Goal: Find specific page/section: Find specific page/section

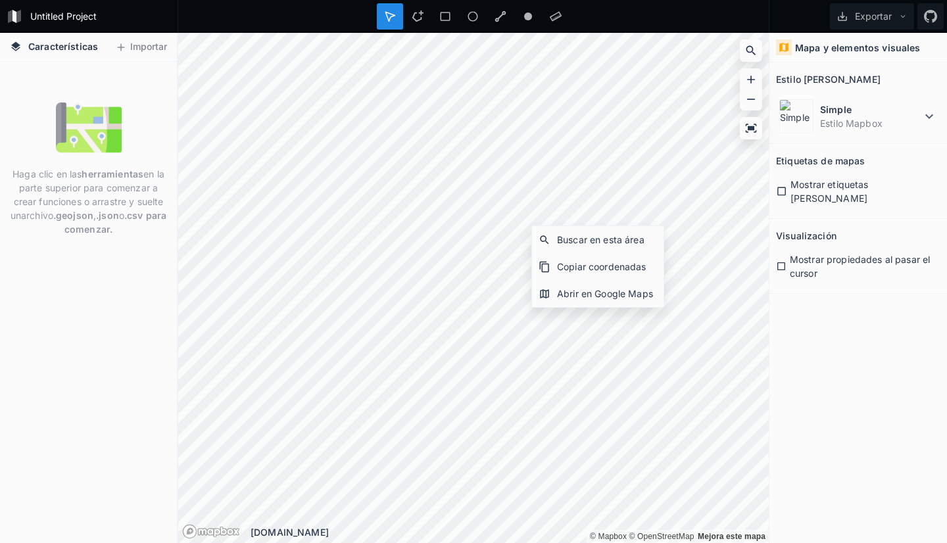
click at [843, 347] on div "Mapa y elementos visuales Estilo de mapa Simple Estilo Mapbox Etiquetas de mapa…" at bounding box center [859, 288] width 178 height 510
click at [642, 281] on div "Abrir en Google Maps" at bounding box center [598, 293] width 132 height 27
click at [756, 126] on icon at bounding box center [751, 128] width 13 height 13
click at [752, 52] on icon at bounding box center [751, 51] width 10 height 10
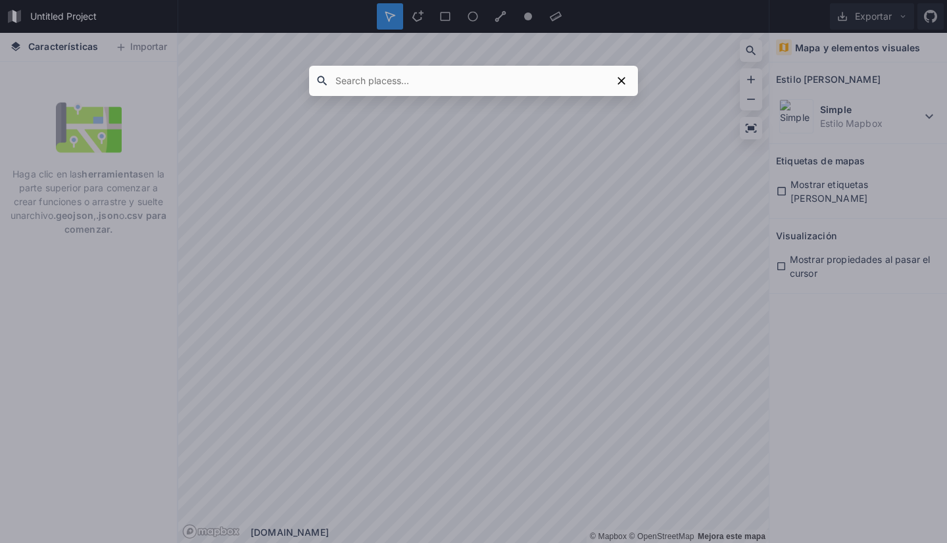
click at [347, 78] on input "text" at bounding box center [470, 81] width 283 height 24
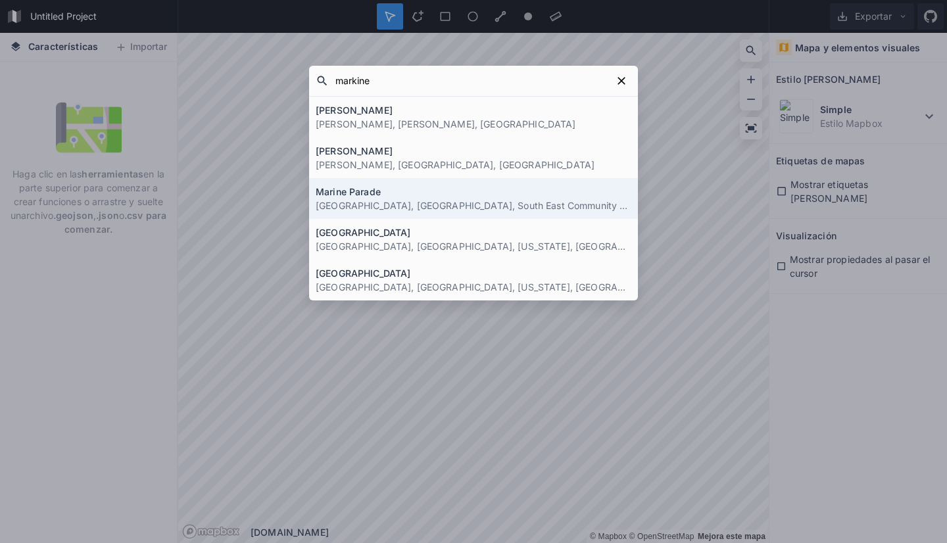
type input "markinez"
click button "submit" at bounding box center [0, 0] width 0 height 0
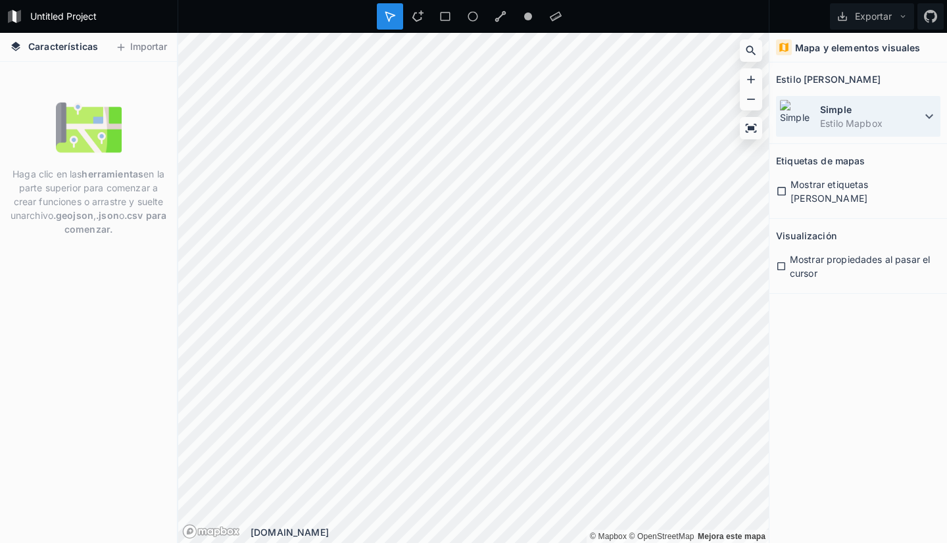
click at [846, 113] on font "Simple" at bounding box center [836, 109] width 32 height 11
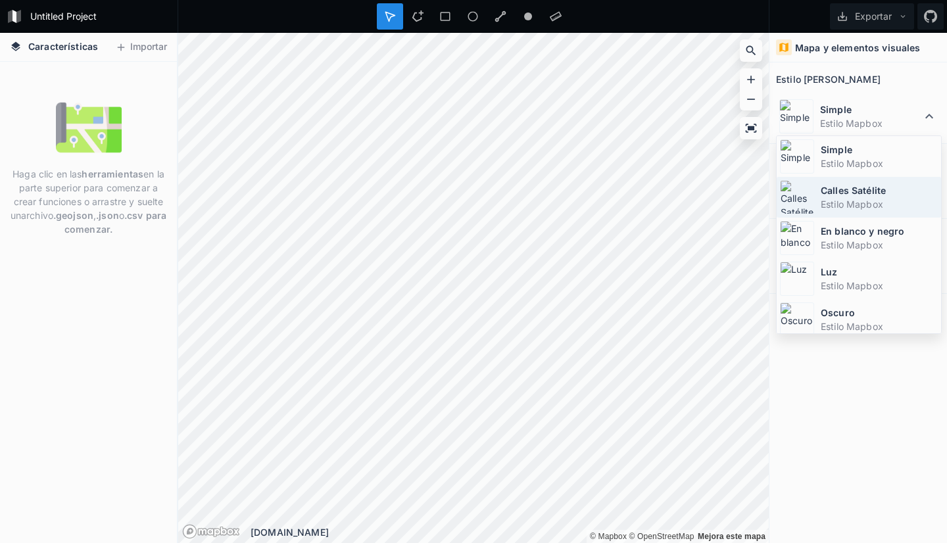
click at [846, 192] on font "Calles Satélite" at bounding box center [853, 190] width 65 height 11
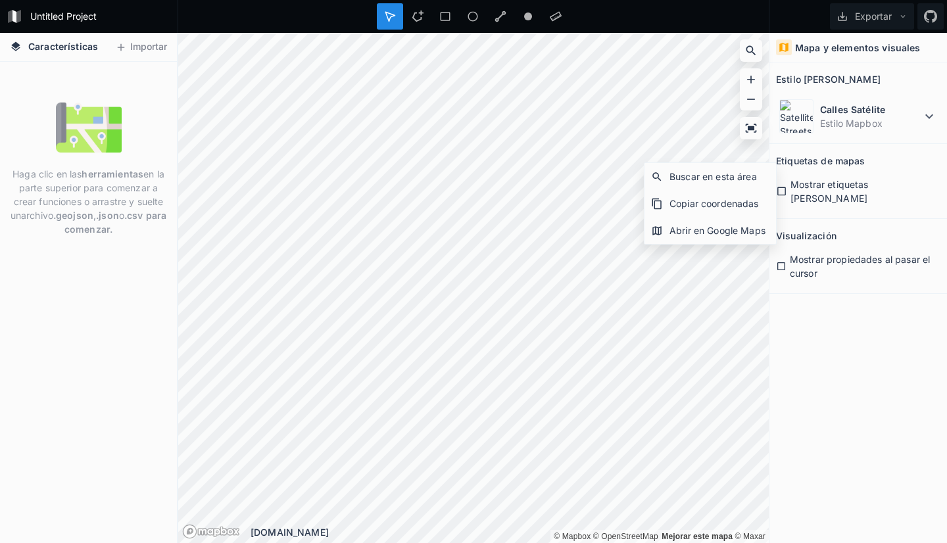
click at [839, 302] on div "Mapa y elementos visuales Estilo de mapa Calles Satélite Estilo Mapbox Etiqueta…" at bounding box center [859, 288] width 178 height 510
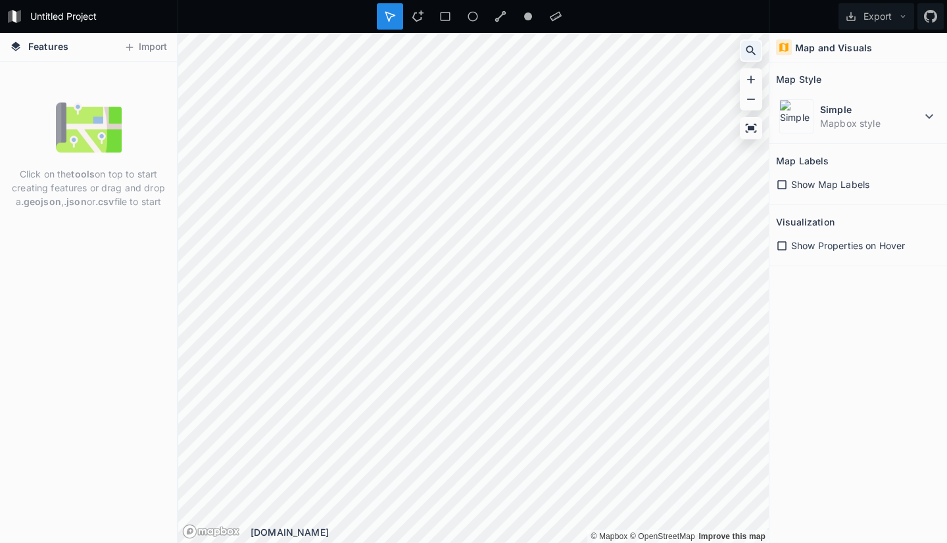
click at [756, 49] on icon at bounding box center [751, 50] width 13 height 13
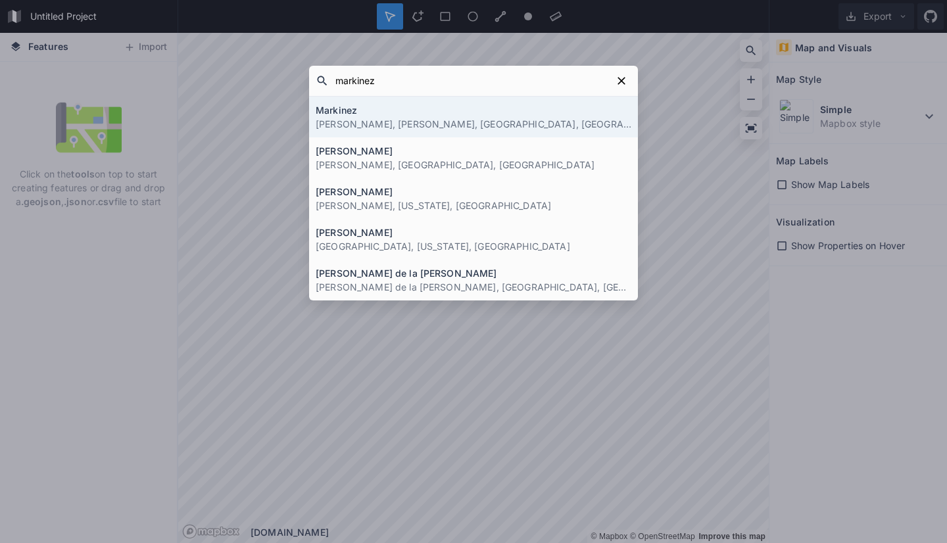
type input "markinez"
click at [343, 109] on h4 "Markinez" at bounding box center [474, 110] width 316 height 14
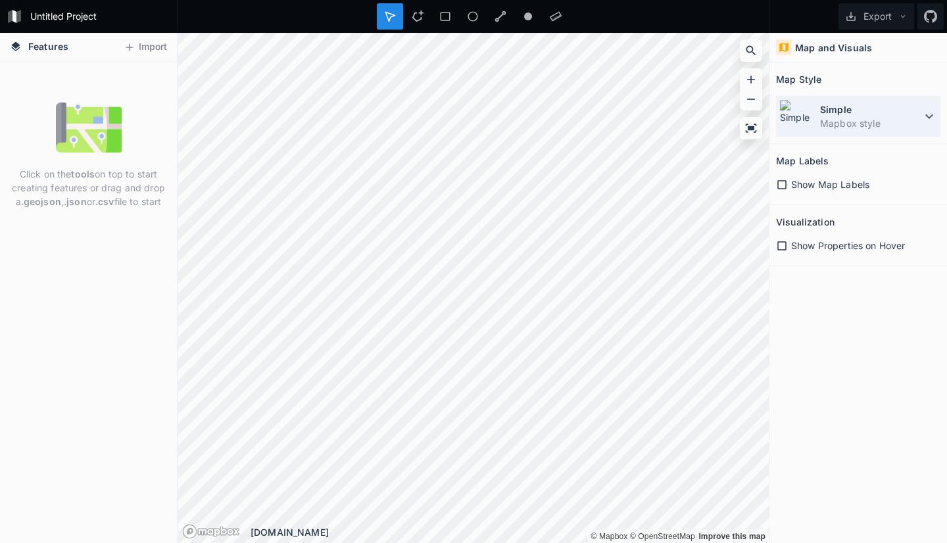
click at [846, 121] on dd "Mapbox style" at bounding box center [870, 123] width 101 height 14
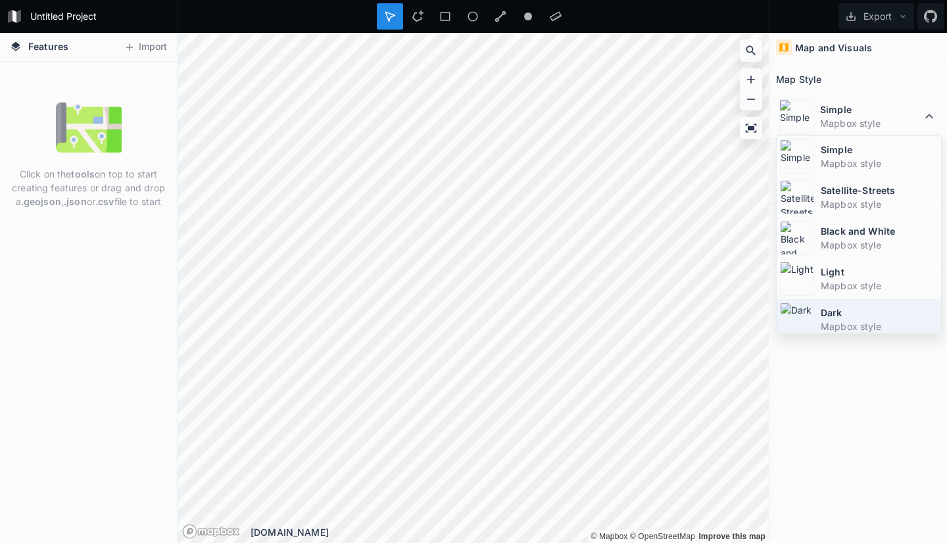
click at [826, 327] on dd "Mapbox style" at bounding box center [879, 327] width 117 height 14
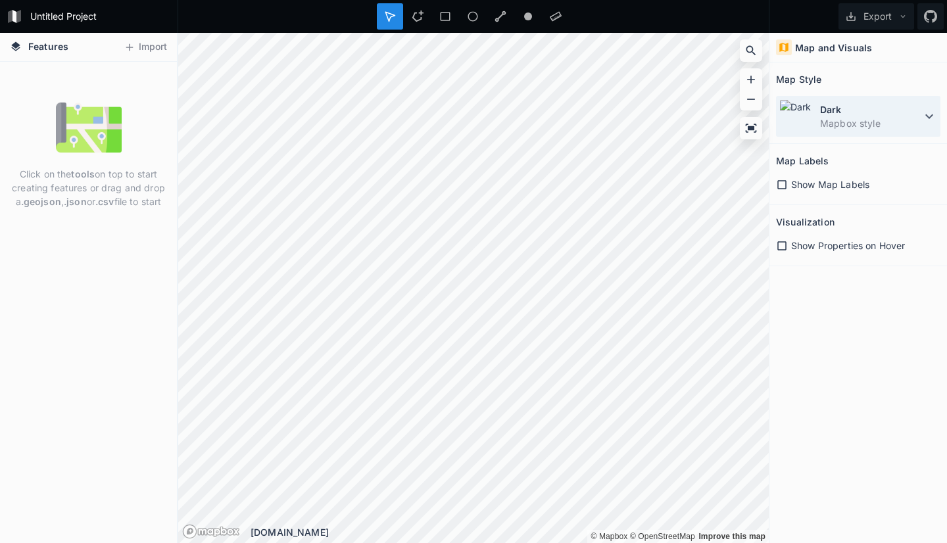
click at [900, 108] on dt "Dark" at bounding box center [870, 110] width 101 height 14
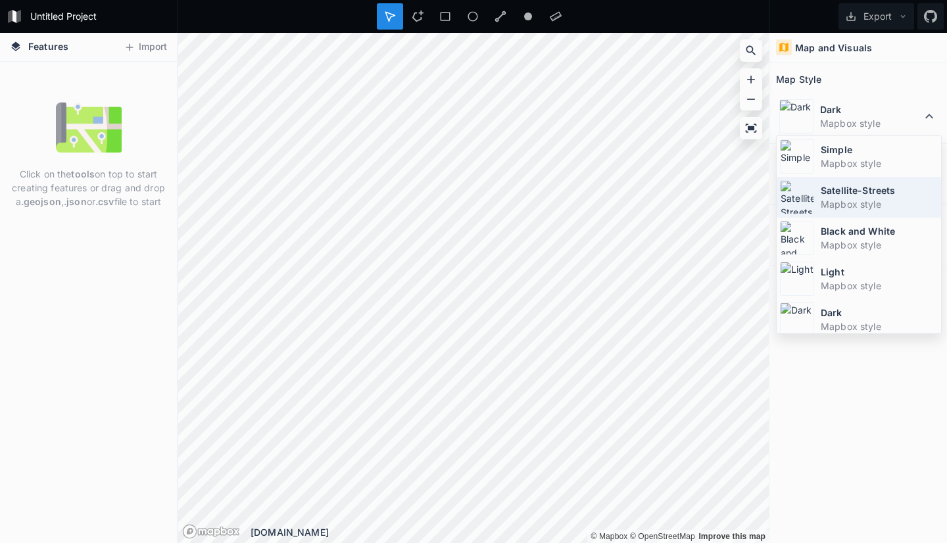
click at [843, 199] on dd "Mapbox style" at bounding box center [879, 204] width 117 height 14
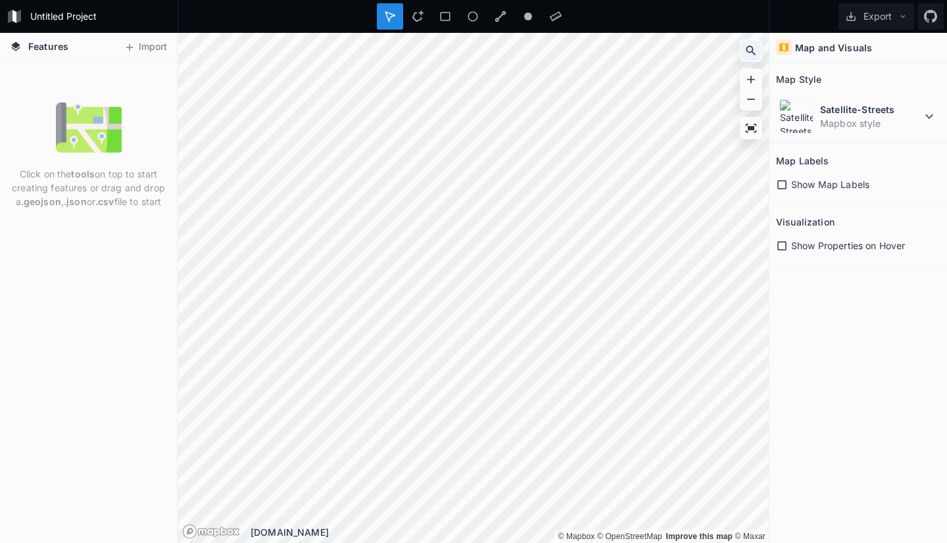
click at [751, 48] on icon at bounding box center [751, 50] width 13 height 13
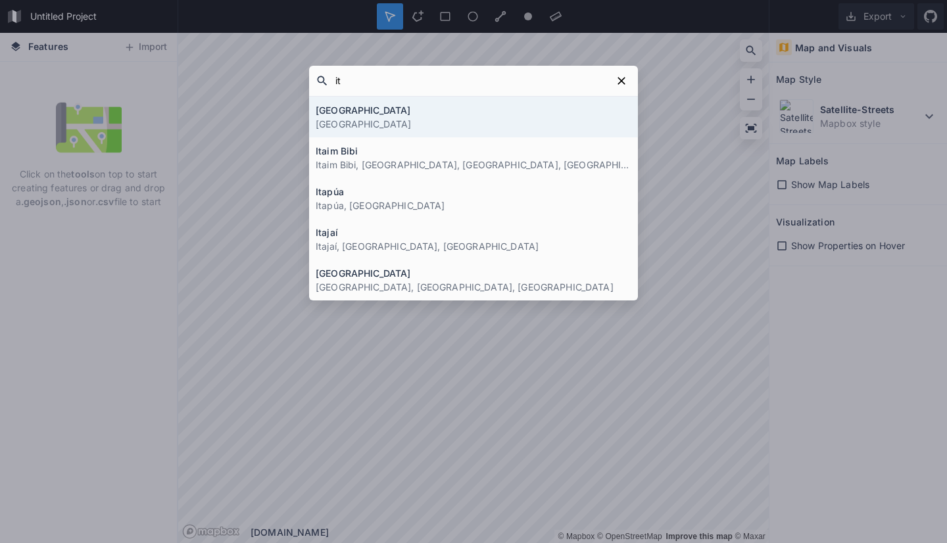
type input "i"
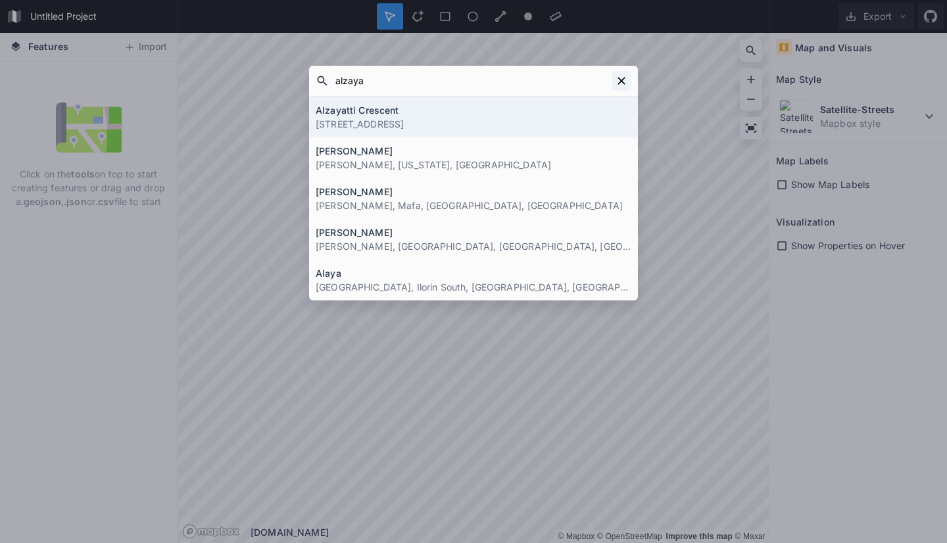
type input "alzaya"
click at [624, 79] on icon at bounding box center [622, 81] width 8 height 8
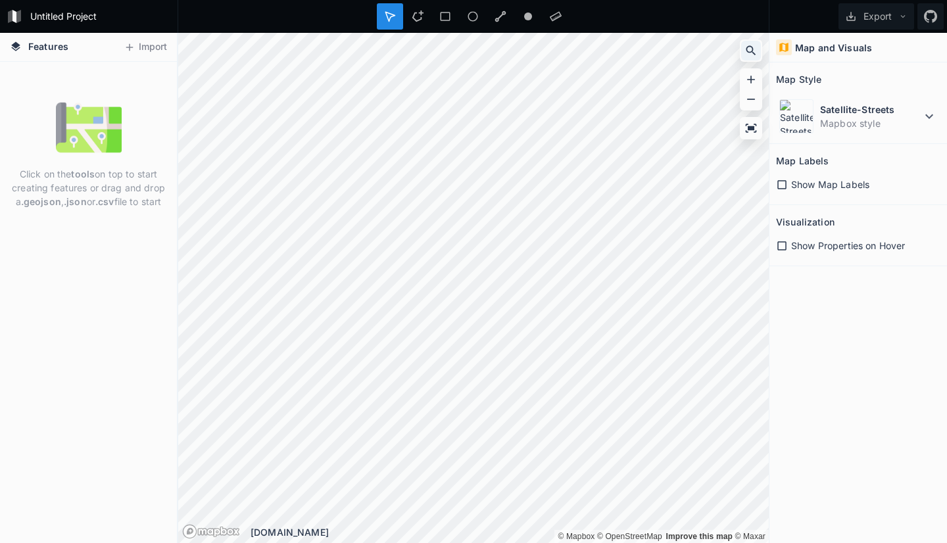
click at [756, 47] on icon at bounding box center [751, 50] width 13 height 13
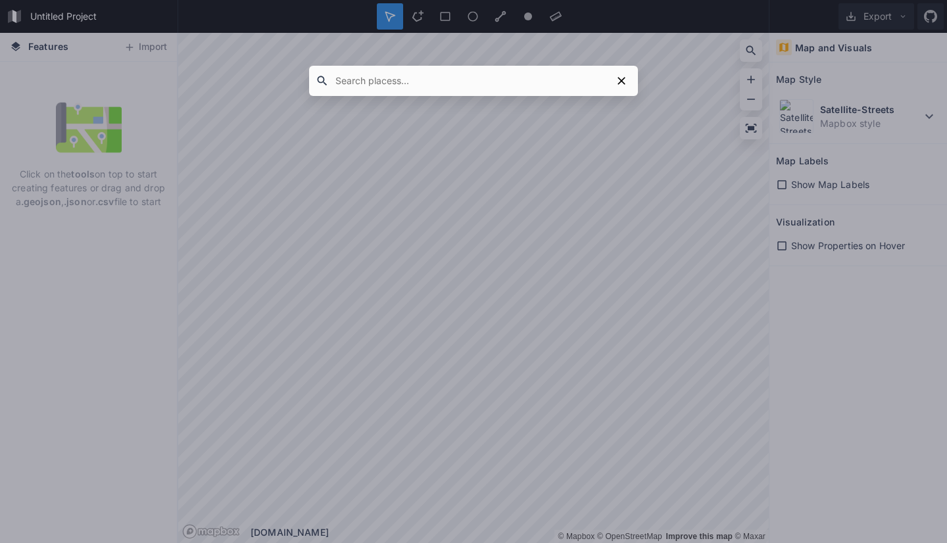
type input "j"
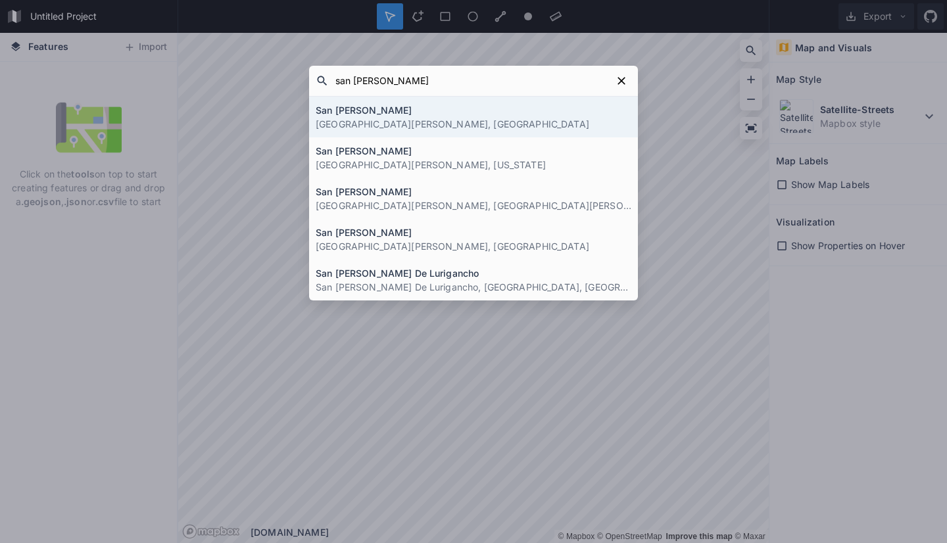
type input "san [PERSON_NAME]"
click at [329, 115] on h4 "San [PERSON_NAME]" at bounding box center [474, 110] width 316 height 14
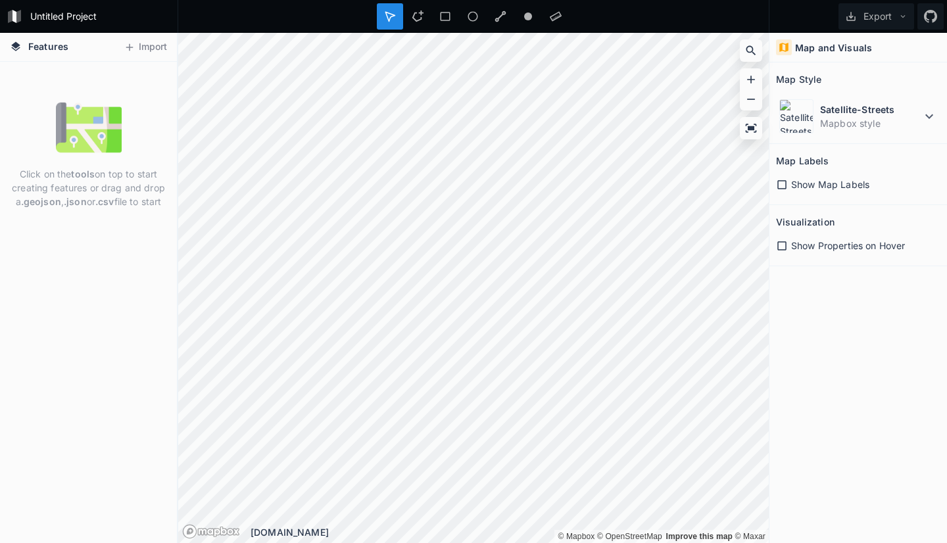
click at [855, 340] on div "Map and Visuals Map Style Satellite-Streets Mapbox style Map Labels Show Map La…" at bounding box center [859, 288] width 178 height 510
click at [781, 184] on icon at bounding box center [782, 185] width 12 height 12
click at [777, 245] on icon at bounding box center [782, 246] width 12 height 12
click at [750, 130] on icon at bounding box center [751, 128] width 11 height 9
